Goal: Communication & Community: Connect with others

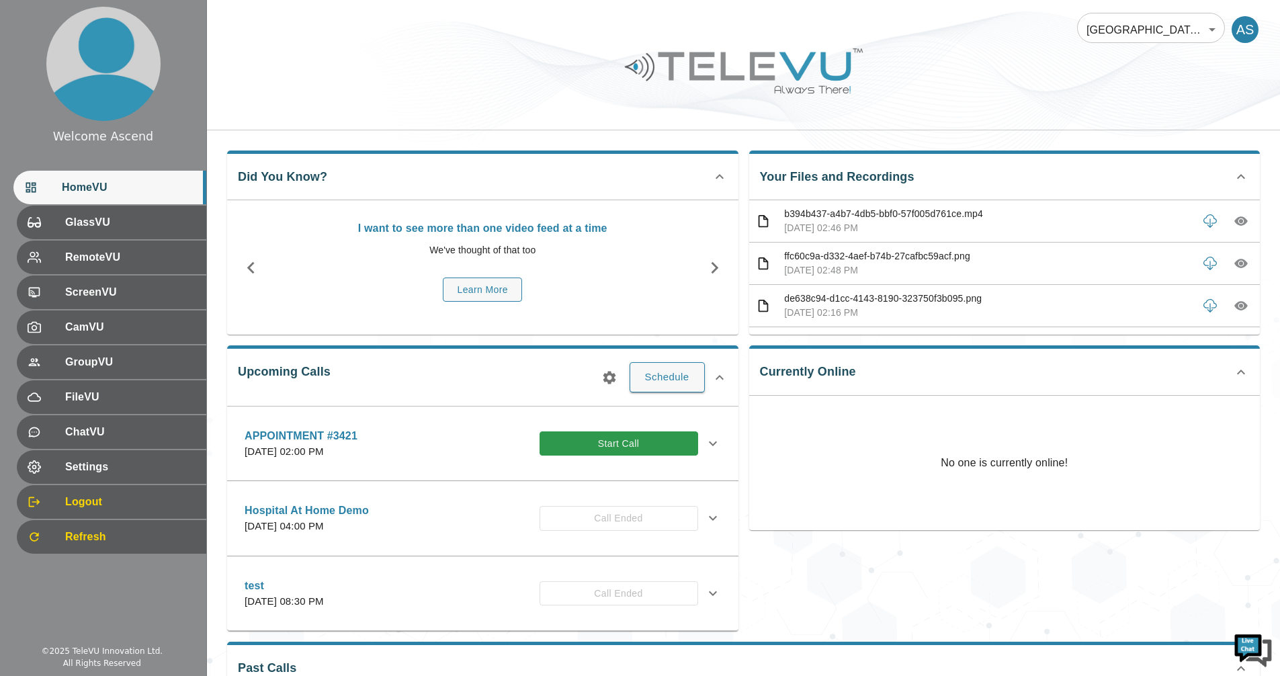
click at [658, 439] on button "Start Call" at bounding box center [619, 443] width 159 height 25
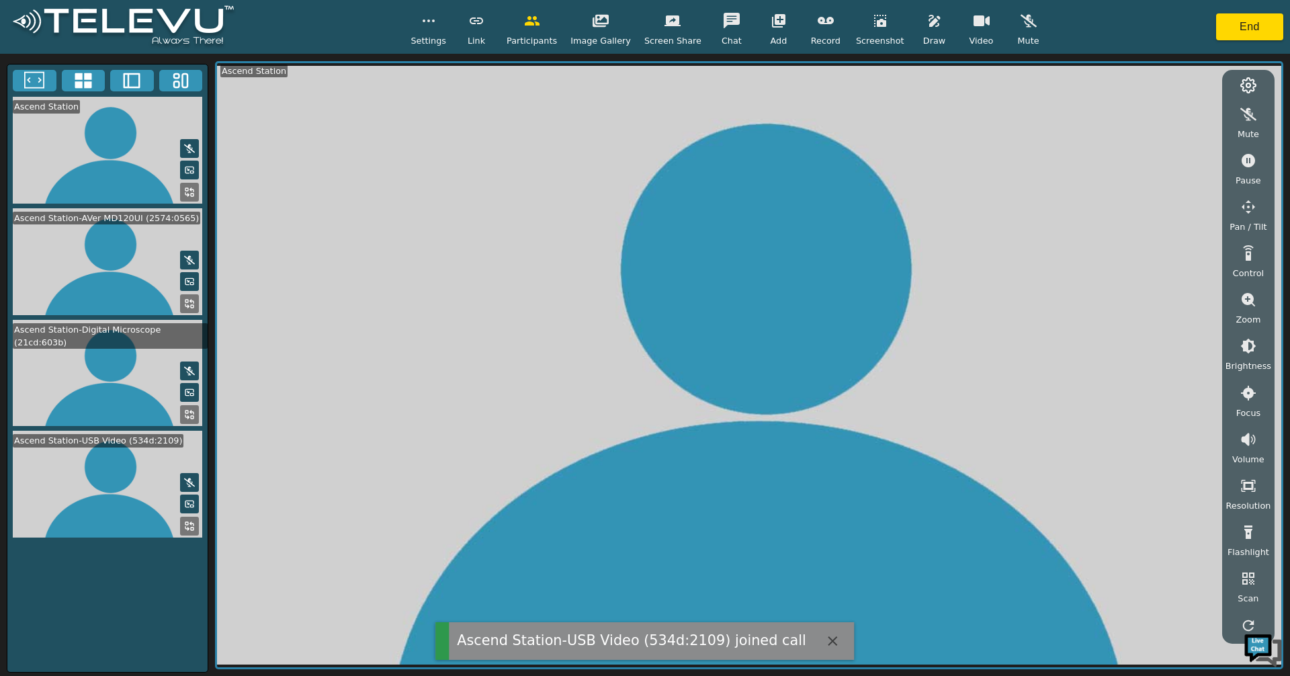
click at [81, 80] on icon at bounding box center [83, 80] width 17 height 15
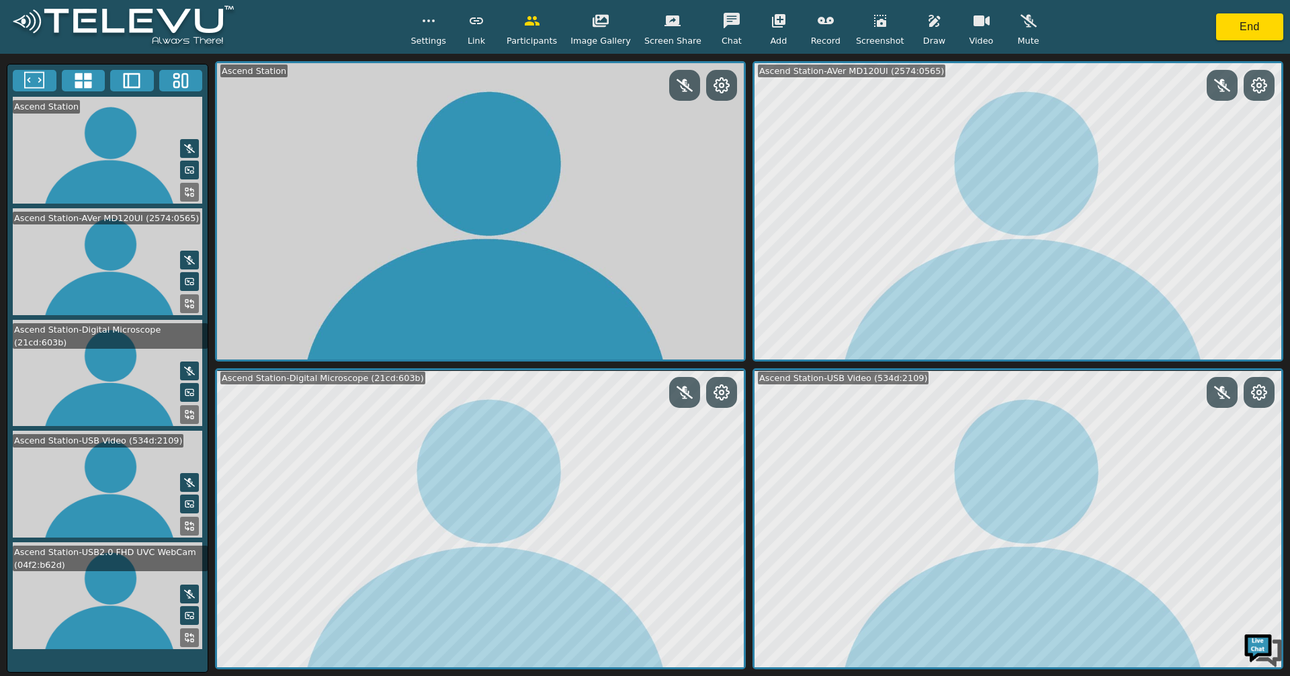
click at [191, 634] on icon at bounding box center [191, 635] width 3 height 3
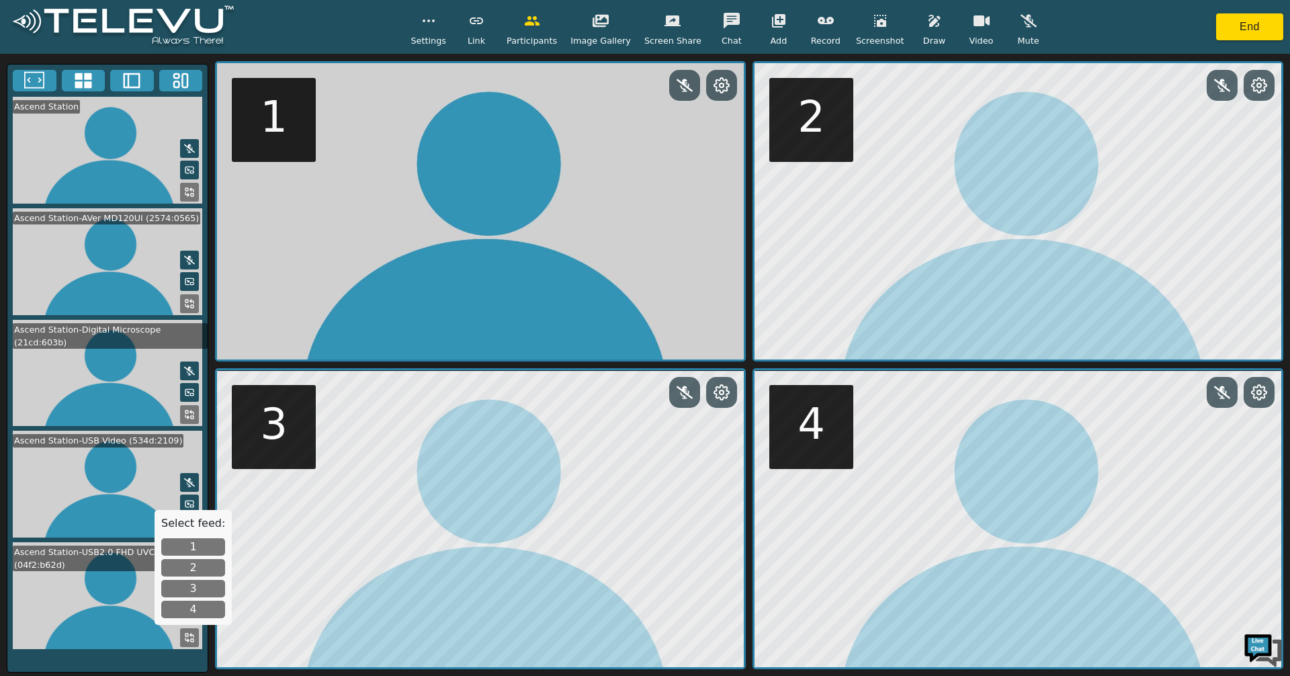
click at [189, 609] on button "4" at bounding box center [193, 609] width 64 height 17
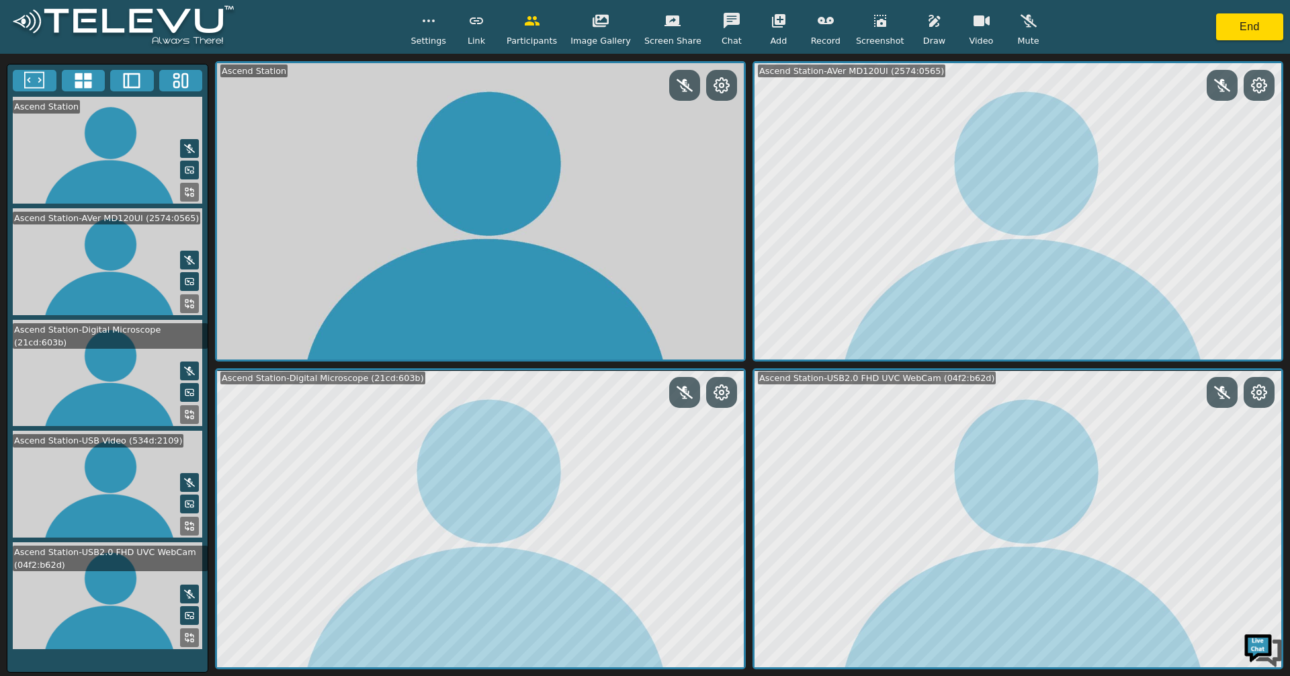
click at [29, 73] on icon at bounding box center [34, 81] width 20 height 20
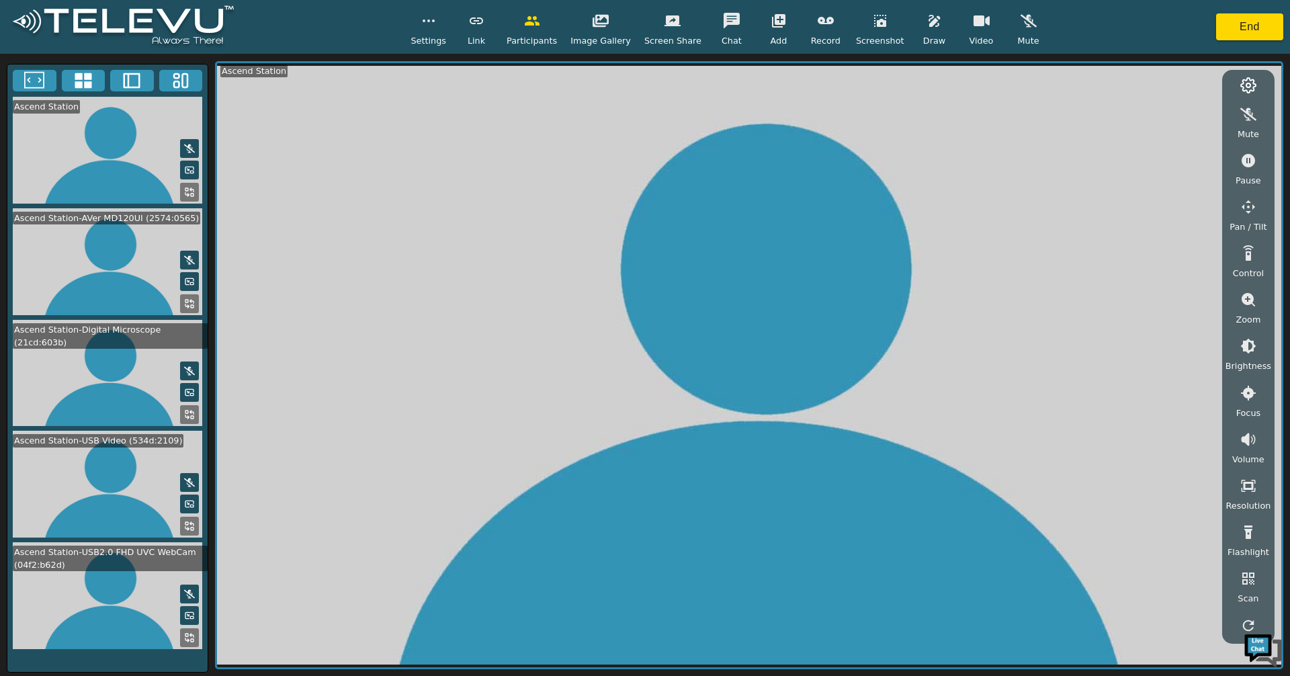
click at [174, 420] on video at bounding box center [107, 373] width 200 height 107
click at [183, 413] on button at bounding box center [189, 414] width 19 height 19
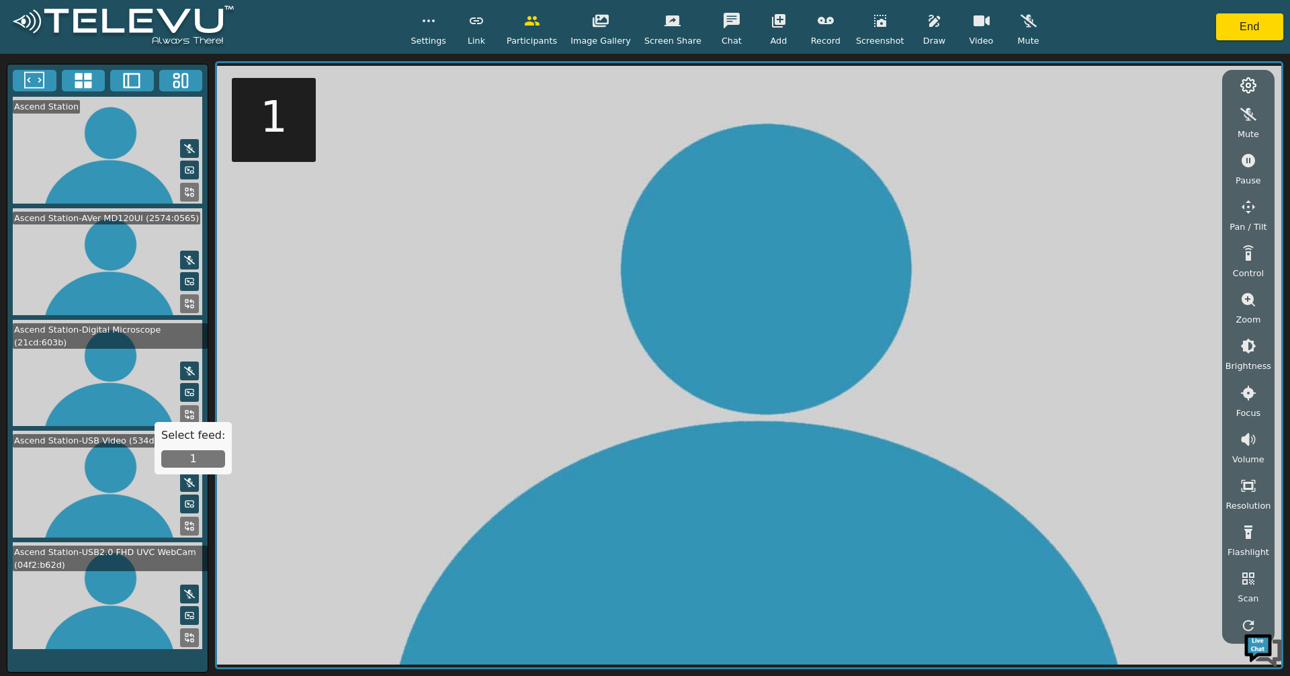
click at [167, 465] on button "1" at bounding box center [193, 458] width 64 height 17
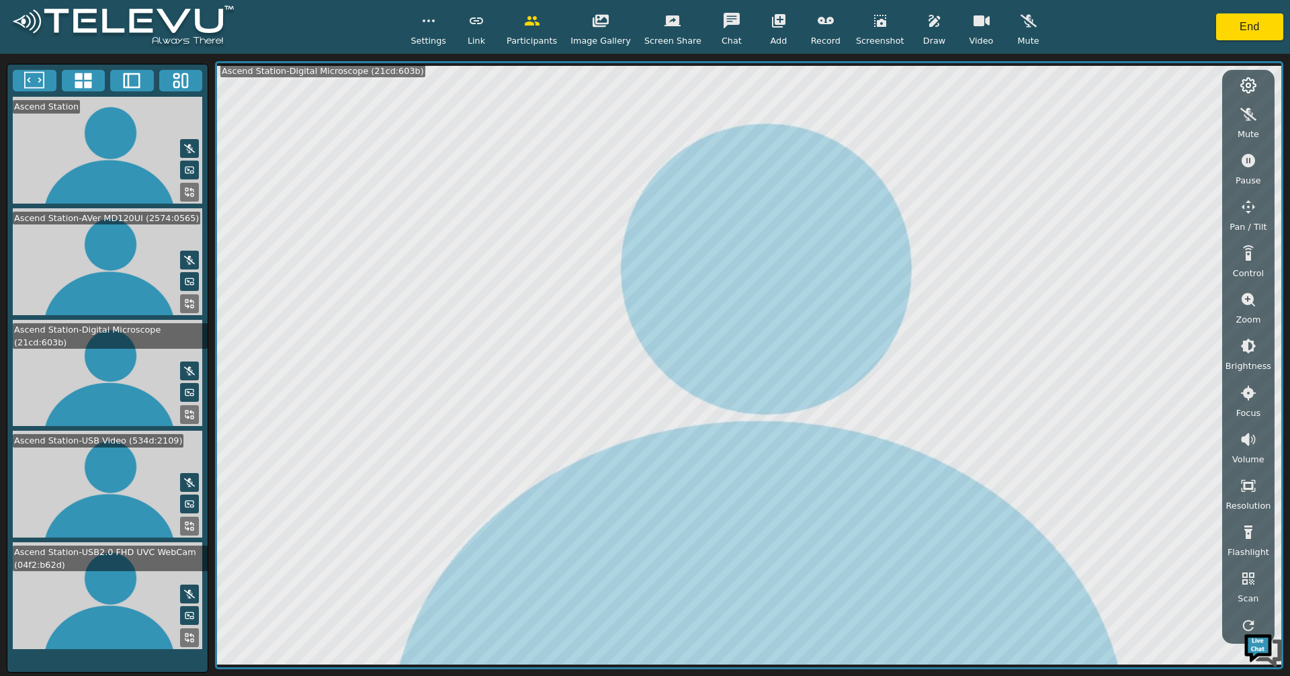
click at [78, 89] on icon at bounding box center [83, 81] width 20 height 20
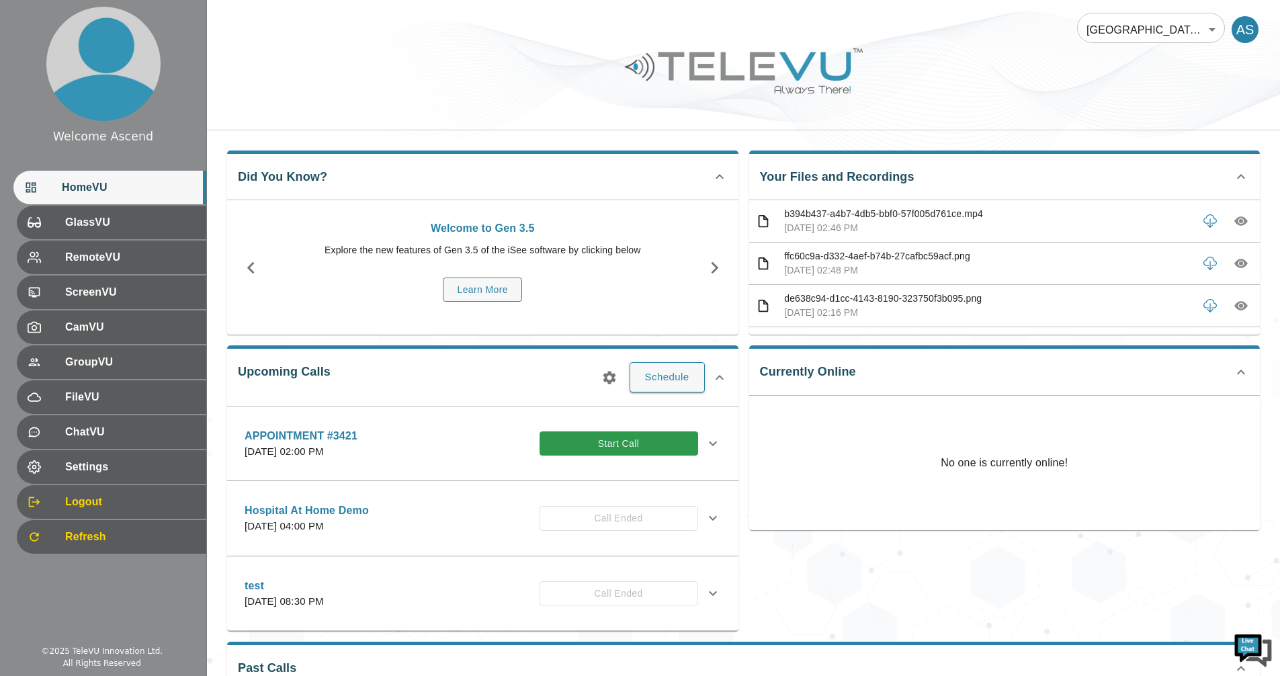
click at [658, 433] on button "Start Call" at bounding box center [619, 443] width 159 height 25
